Goal: Information Seeking & Learning: Check status

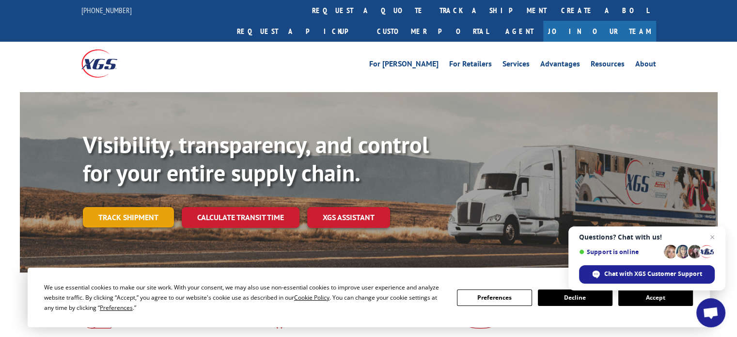
click at [103, 207] on link "Track shipment" at bounding box center [128, 217] width 91 height 20
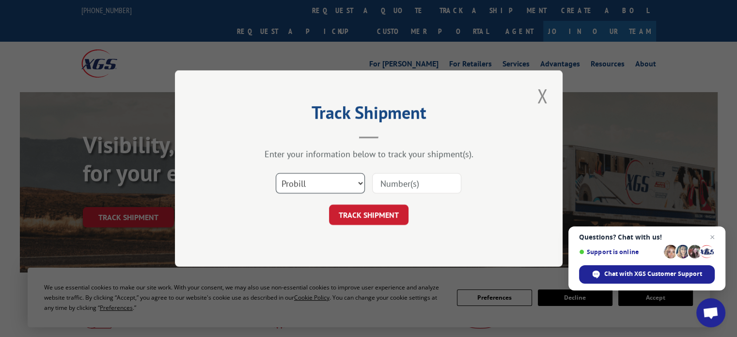
click at [322, 190] on select "Select category... Probill BOL PO" at bounding box center [320, 183] width 89 height 20
select select "bol"
click at [276, 173] on select "Select category... Probill BOL PO" at bounding box center [320, 183] width 89 height 20
click at [440, 182] on input at bounding box center [416, 183] width 89 height 20
type input "5954149"
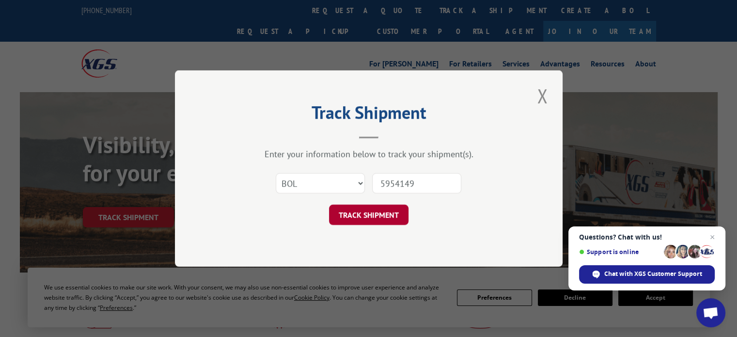
click at [396, 222] on button "TRACK SHIPMENT" at bounding box center [369, 215] width 80 height 20
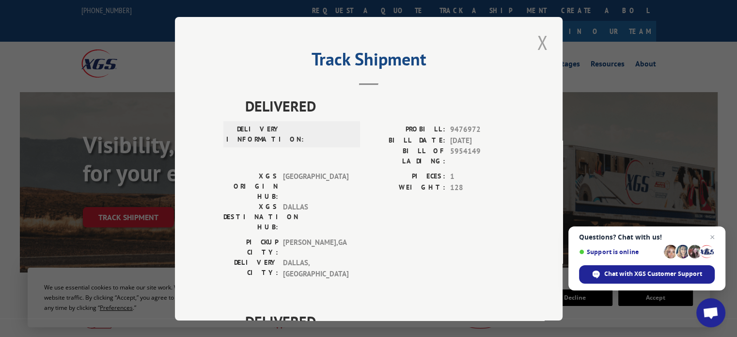
click at [539, 44] on button "Close modal" at bounding box center [542, 42] width 16 height 27
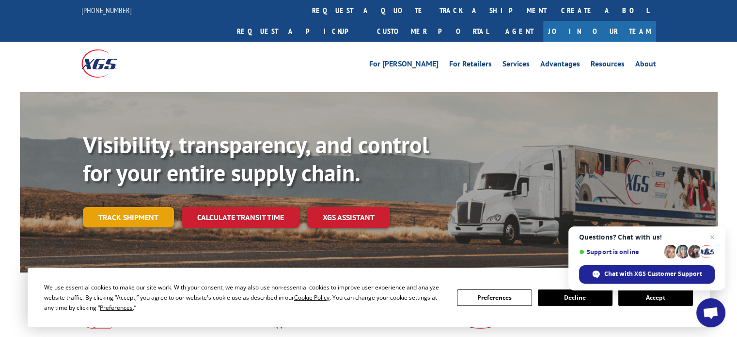
click at [151, 207] on link "Track shipment" at bounding box center [128, 217] width 91 height 20
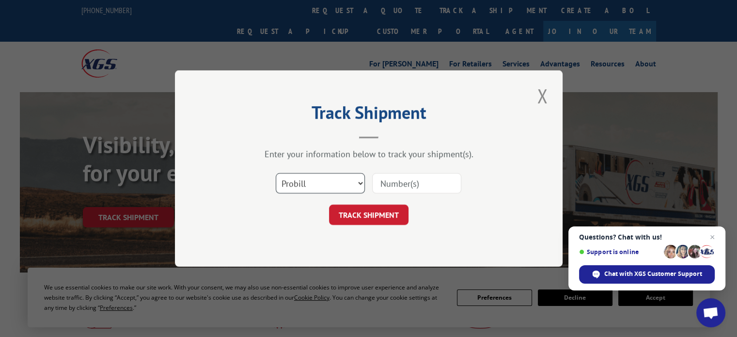
click at [307, 181] on select "Select category... Probill BOL PO" at bounding box center [320, 183] width 89 height 20
select select "po"
click at [276, 173] on select "Select category... Probill BOL PO" at bounding box center [320, 183] width 89 height 20
click at [410, 185] on input at bounding box center [416, 183] width 89 height 20
type input "319246"
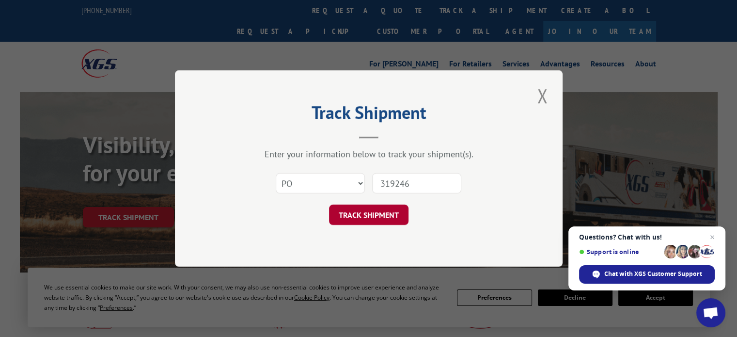
click at [380, 219] on button "TRACK SHIPMENT" at bounding box center [369, 215] width 80 height 20
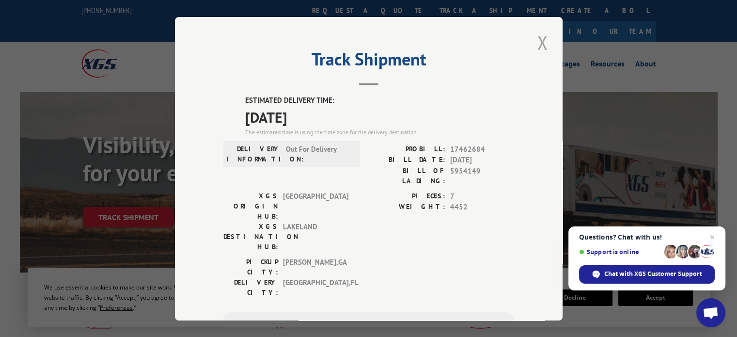
click at [541, 43] on button "Close modal" at bounding box center [542, 42] width 16 height 27
